Goal: Information Seeking & Learning: Learn about a topic

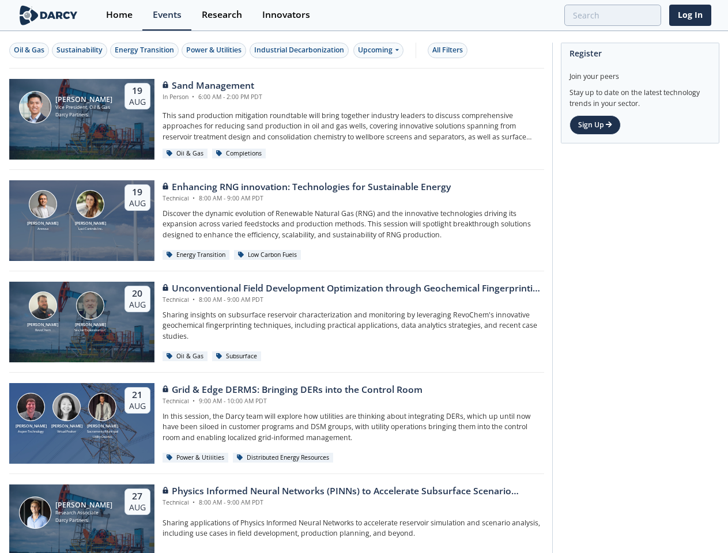
click at [364, 277] on div "[PERSON_NAME] RevoChem [PERSON_NAME] [PERSON_NAME] Exploration LLC [DATE] Uncon…" at bounding box center [276, 321] width 535 height 101
click at [29, 50] on div "Oil & Gas" at bounding box center [29, 50] width 31 height 10
click at [80, 50] on div "Sustainability" at bounding box center [79, 50] width 46 height 10
